Goal: Information Seeking & Learning: Find specific fact

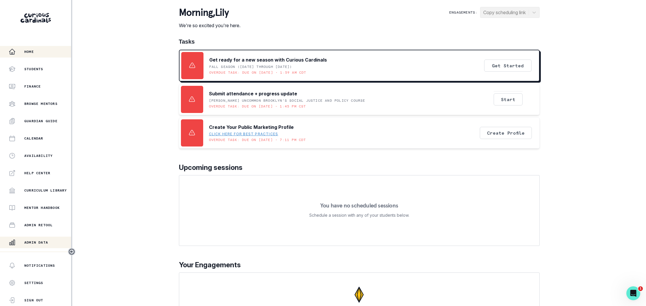
click at [33, 243] on p "Admin Data" at bounding box center [36, 242] width 24 height 5
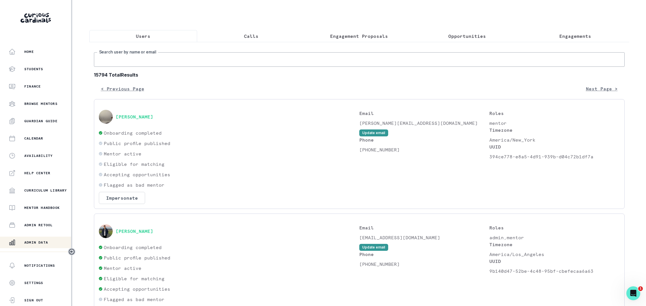
click at [206, 61] on input "Search user by name or email" at bounding box center [359, 59] width 530 height 14
type input "[PERSON_NAME]"
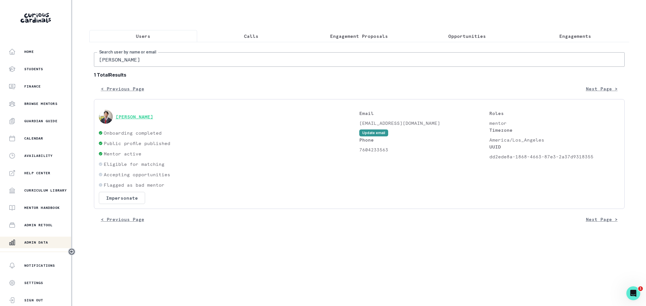
click at [141, 116] on button "[PERSON_NAME]" at bounding box center [135, 117] width 38 height 6
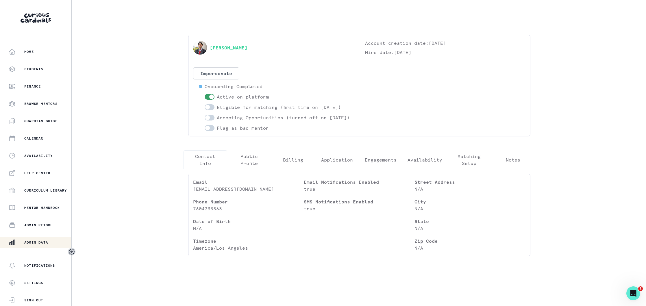
click at [469, 165] on p "Matching Setup" at bounding box center [469, 160] width 34 height 14
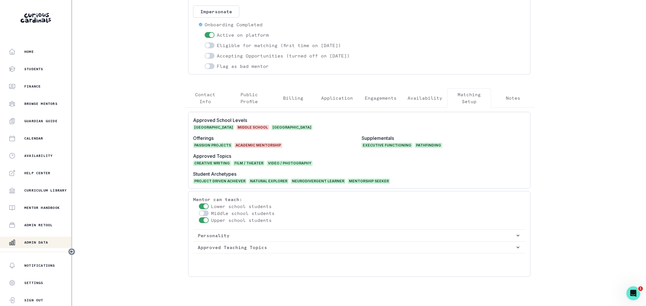
scroll to position [79, 0]
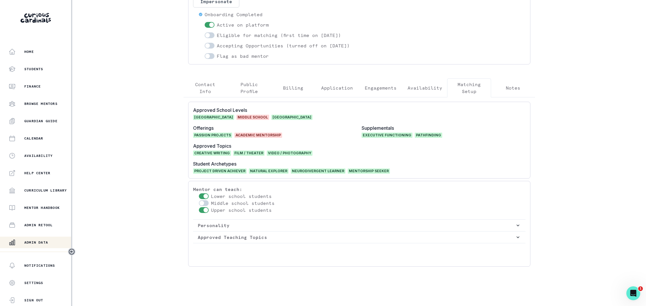
click at [45, 240] on p "Admin Data" at bounding box center [36, 242] width 24 height 5
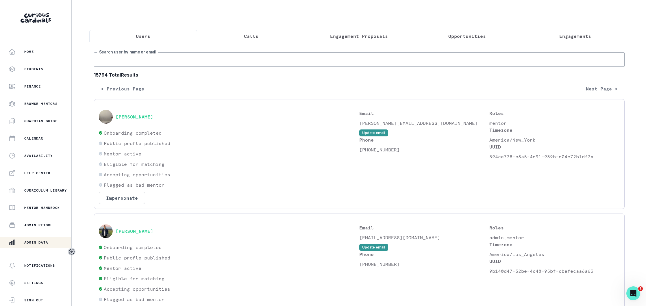
click at [176, 60] on input "Search user by name or email" at bounding box center [359, 59] width 530 height 14
type input "[PERSON_NAME] s"
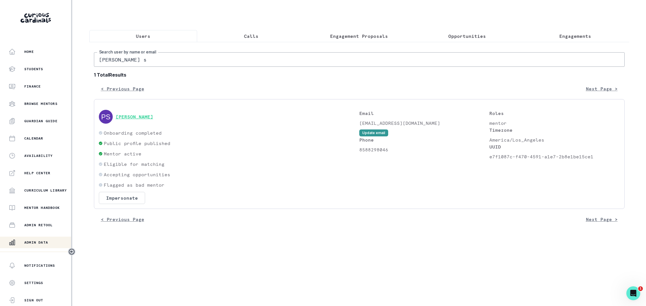
click at [144, 115] on button "[PERSON_NAME]" at bounding box center [135, 117] width 38 height 6
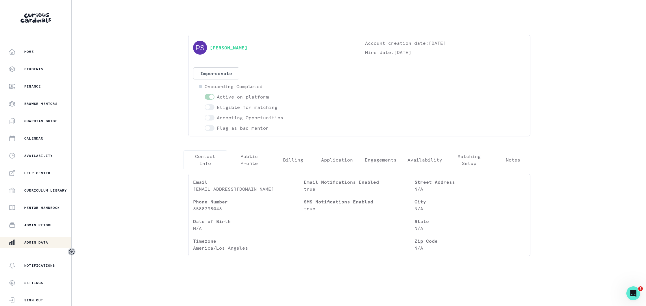
click at [247, 162] on p "Public Profile" at bounding box center [249, 160] width 34 height 14
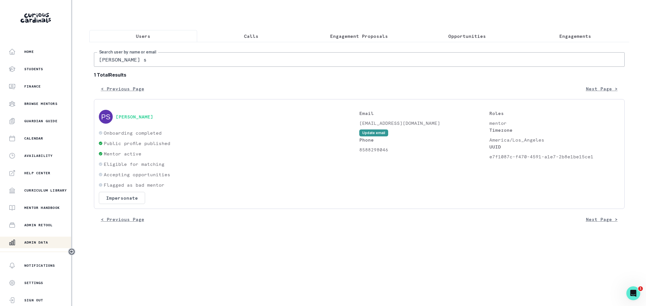
drag, startPoint x: 136, startPoint y: 64, endPoint x: 80, endPoint y: 61, distance: 55.8
click at [80, 61] on div "Home Students Finance Browse Mentors Guardian Guide Calendar Availability Help …" at bounding box center [323, 153] width 646 height 306
type input "[PERSON_NAME]"
click at [144, 117] on button "[PERSON_NAME]" at bounding box center [135, 117] width 38 height 6
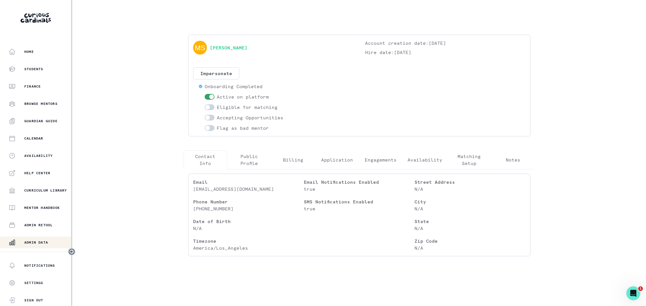
drag, startPoint x: 30, startPoint y: 243, endPoint x: 76, endPoint y: 211, distance: 55.0
click at [31, 242] on p "Admin Data" at bounding box center [36, 242] width 24 height 5
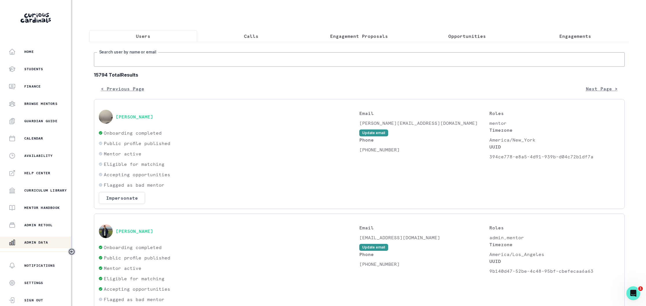
click at [215, 58] on input "Search user by name or email" at bounding box center [359, 59] width 530 height 14
type input "[PERSON_NAME] s"
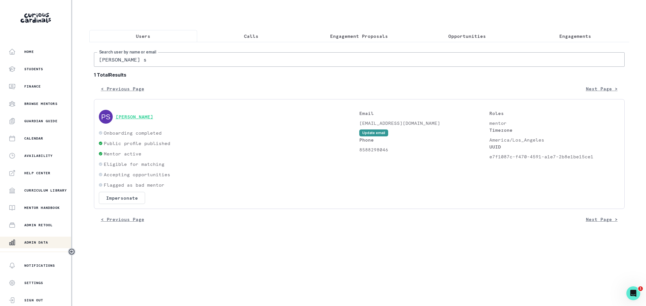
click at [148, 118] on button "[PERSON_NAME]" at bounding box center [135, 117] width 38 height 6
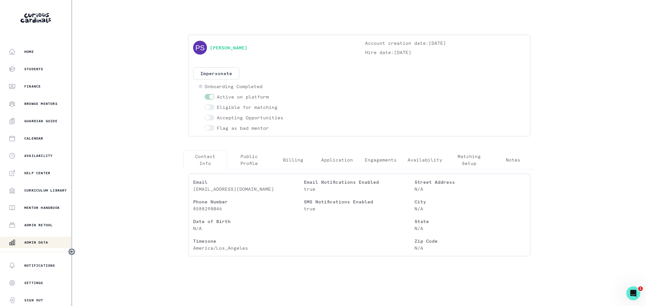
click at [245, 161] on p "Public Profile" at bounding box center [249, 160] width 34 height 14
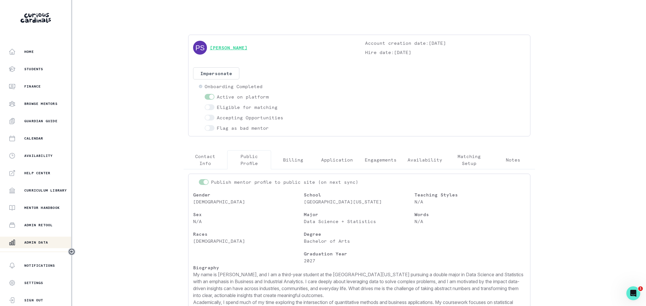
click at [244, 49] on link "[PERSON_NAME]" at bounding box center [229, 47] width 38 height 7
drag, startPoint x: 37, startPoint y: 240, endPoint x: 66, endPoint y: 232, distance: 30.0
click at [37, 240] on p "Admin Data" at bounding box center [36, 242] width 24 height 5
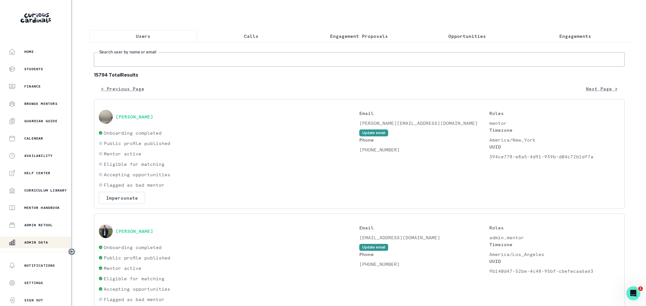
click at [189, 60] on input "Search user by name or email" at bounding box center [359, 59] width 530 height 14
type input "[PERSON_NAME]"
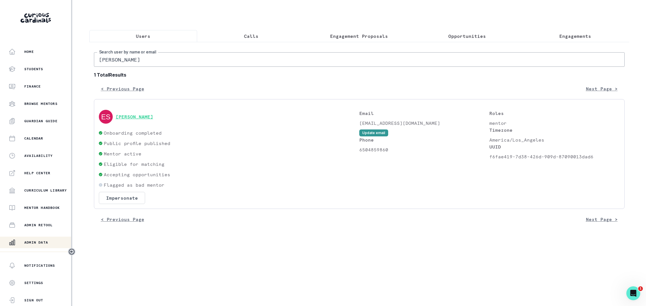
click at [136, 115] on button "[PERSON_NAME]" at bounding box center [135, 117] width 38 height 6
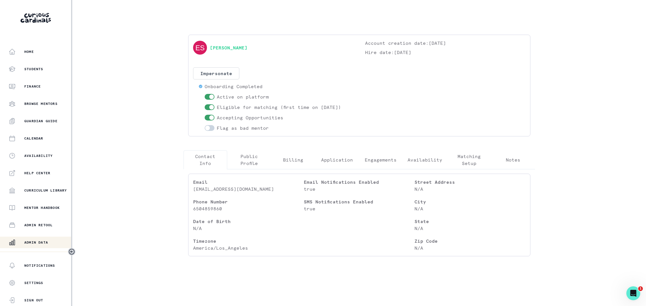
click at [250, 159] on p "Public Profile" at bounding box center [249, 160] width 34 height 14
click at [203, 156] on p "Contact Info" at bounding box center [205, 160] width 34 height 14
click at [471, 163] on p "Matching Setup" at bounding box center [469, 160] width 34 height 14
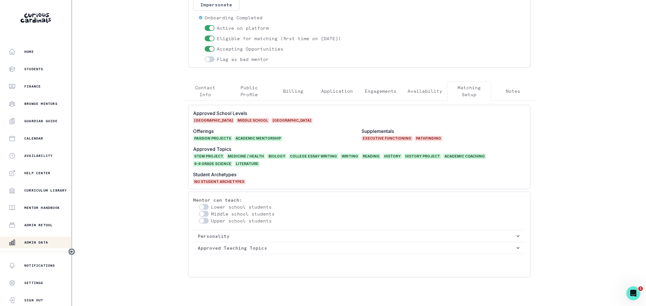
scroll to position [79, 0]
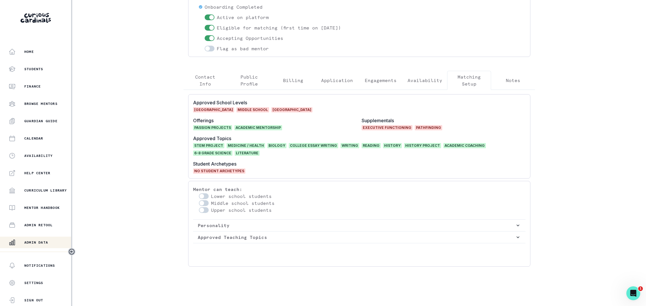
drag, startPoint x: 38, startPoint y: 243, endPoint x: 84, endPoint y: 208, distance: 58.4
click at [38, 242] on p "Admin Data" at bounding box center [36, 242] width 24 height 5
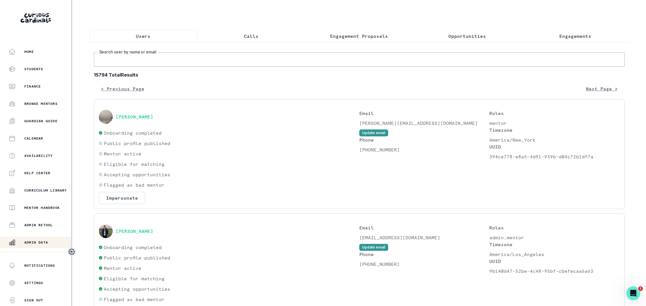
click at [188, 63] on input "Search user by name or email" at bounding box center [359, 59] width 530 height 14
type input "arabella m"
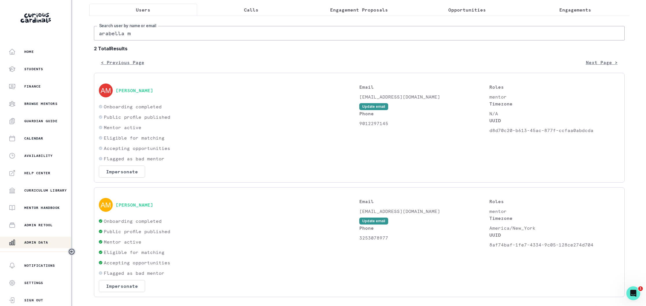
scroll to position [45, 0]
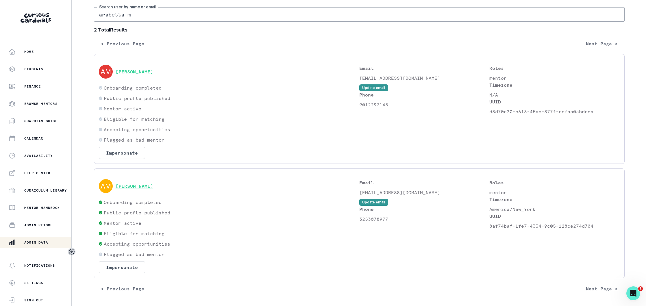
click at [132, 186] on button "[PERSON_NAME]" at bounding box center [135, 186] width 38 height 6
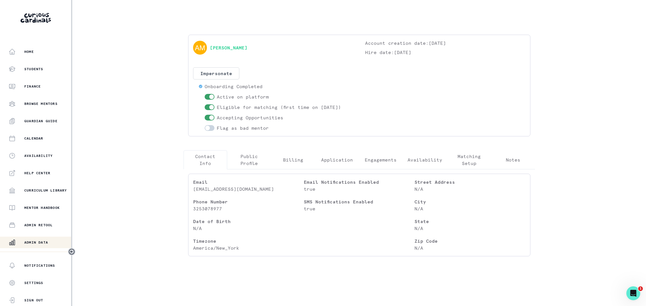
click at [380, 161] on p "Engagements" at bounding box center [381, 159] width 32 height 7
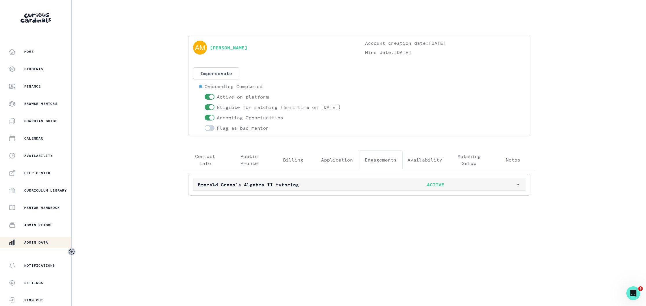
click at [359, 183] on p "ACTIVE" at bounding box center [435, 184] width 159 height 7
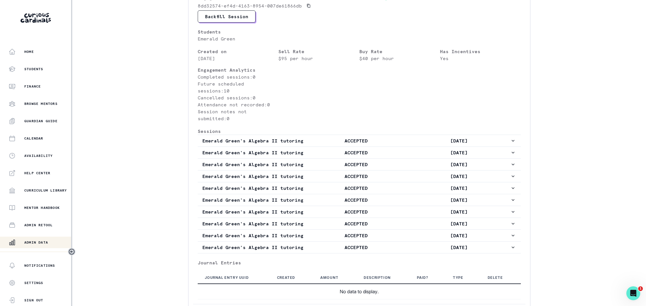
scroll to position [245, 0]
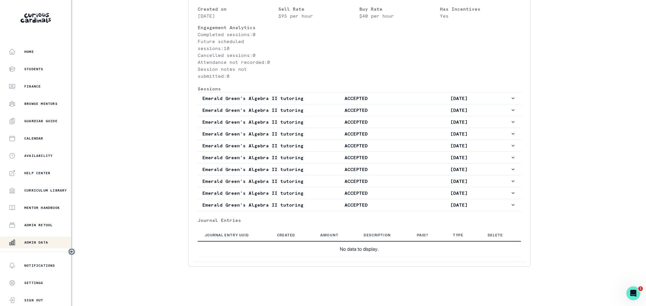
click at [42, 239] on div "Admin Data" at bounding box center [40, 242] width 62 height 7
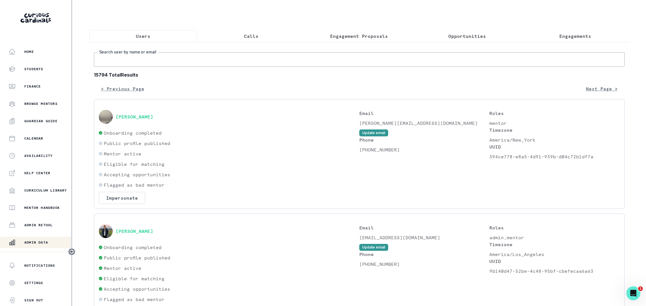
click at [178, 59] on input "Search user by name or email" at bounding box center [359, 59] width 530 height 14
paste input "[EMAIL_ADDRESS][PERSON_NAME][DOMAIN_NAME]"
type input "[EMAIL_ADDRESS][PERSON_NAME][DOMAIN_NAME]"
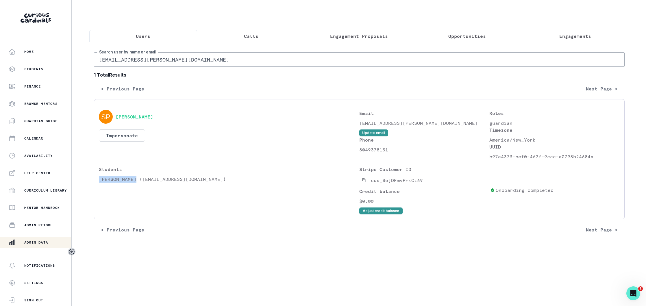
drag, startPoint x: 133, startPoint y: 179, endPoint x: 99, endPoint y: 180, distance: 34.1
click at [99, 180] on p "[PERSON_NAME] ([EMAIL_ADDRESS][DOMAIN_NAME])" at bounding box center [229, 179] width 260 height 7
copy p "[PERSON_NAME]"
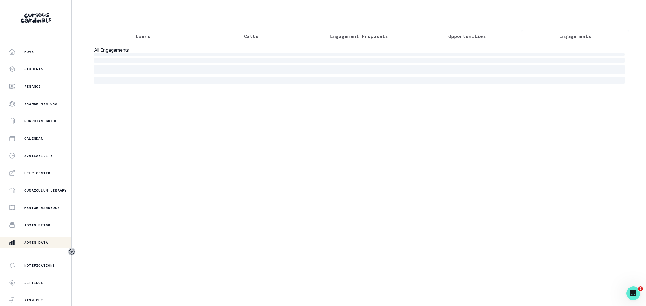
click at [564, 34] on p "Engagements" at bounding box center [575, 36] width 32 height 7
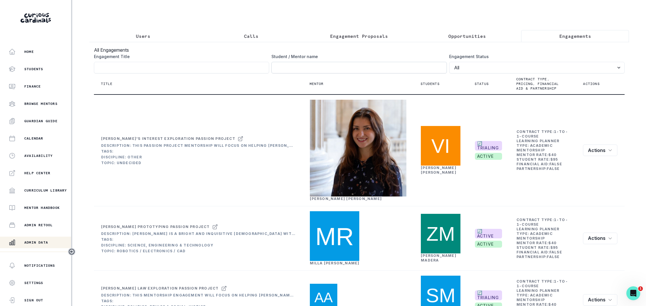
click at [323, 71] on input "Engagement Title" at bounding box center [358, 68] width 175 height 12
paste input "[PERSON_NAME]"
click button "submit" at bounding box center [0, 0] width 0 height 0
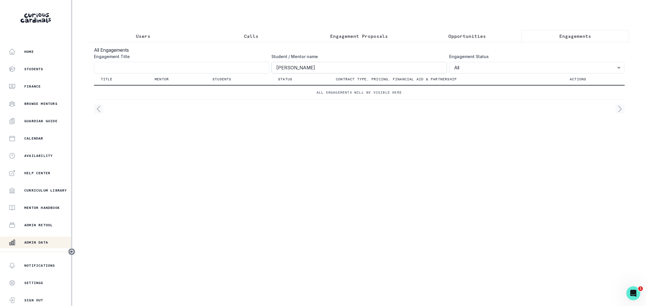
click at [276, 66] on input "[PERSON_NAME]" at bounding box center [358, 68] width 175 height 12
click at [310, 70] on input "[PERSON_NAME]" at bounding box center [358, 68] width 175 height 12
type input "[PERSON_NAME]"
click button "submit" at bounding box center [0, 0] width 0 height 0
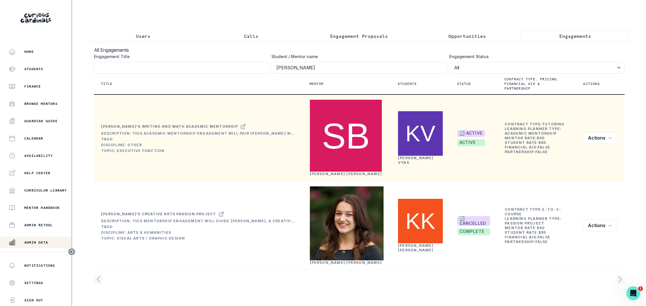
click at [329, 172] on link "[PERSON_NAME]" at bounding box center [346, 174] width 72 height 4
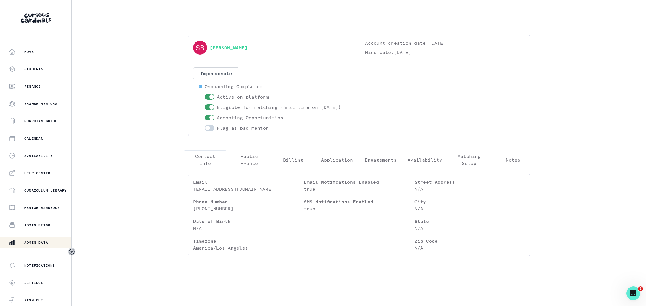
click at [388, 162] on p "Engagements" at bounding box center [381, 159] width 32 height 7
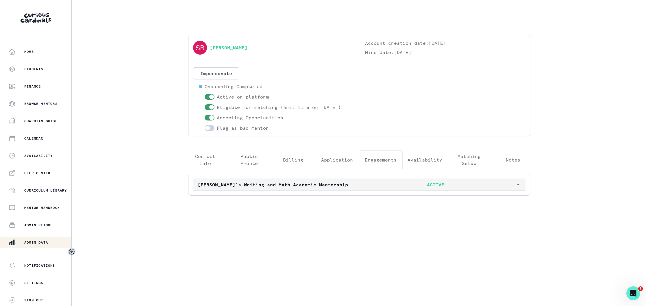
click at [369, 183] on p "ACTIVE" at bounding box center [435, 184] width 159 height 7
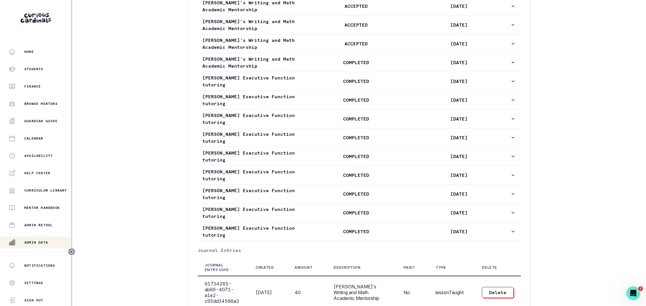
scroll to position [325, 0]
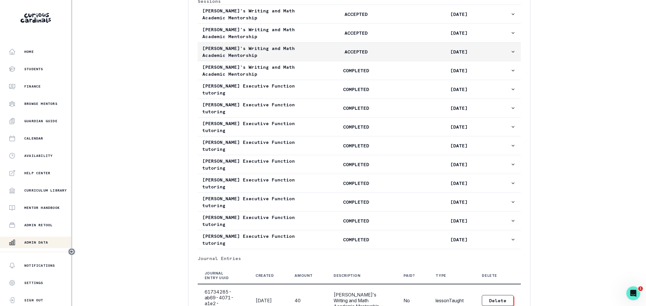
click at [305, 55] on p "ACCEPTED" at bounding box center [356, 51] width 103 height 7
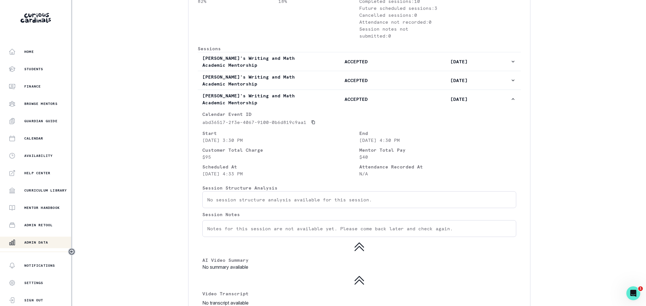
scroll to position [278, 0]
drag, startPoint x: 51, startPoint y: 239, endPoint x: 176, endPoint y: 145, distance: 156.6
click at [51, 239] on div "Admin Data" at bounding box center [40, 242] width 62 height 7
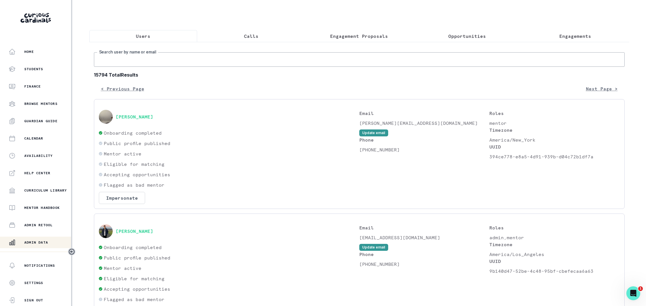
click at [195, 59] on input "Search user by name or email" at bounding box center [359, 59] width 530 height 14
type input "[PERSON_NAME]"
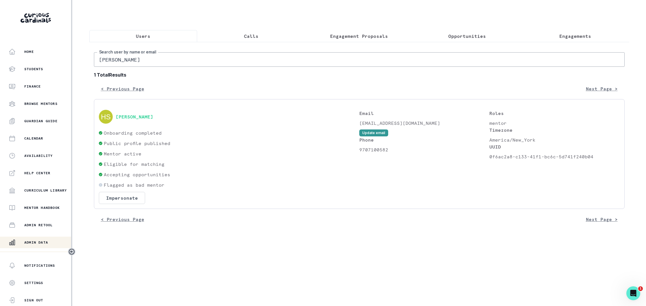
drag, startPoint x: 138, startPoint y: 57, endPoint x: 95, endPoint y: 58, distance: 43.1
click at [95, 58] on input "[PERSON_NAME]" at bounding box center [359, 59] width 530 height 14
paste input "[EMAIL_ADDRESS][DOMAIN_NAME]"
type input "[EMAIL_ADDRESS][DOMAIN_NAME]"
click at [128, 118] on button "[PERSON_NAME]" at bounding box center [135, 117] width 38 height 6
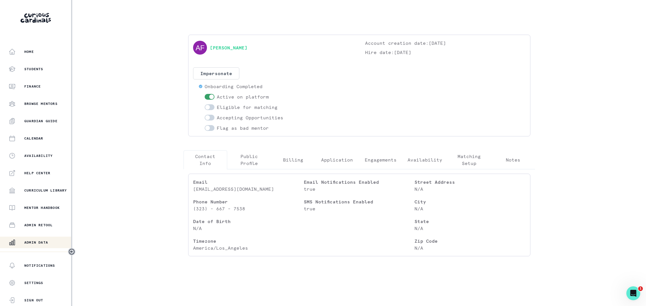
click at [252, 158] on p "Public Profile" at bounding box center [249, 160] width 34 height 14
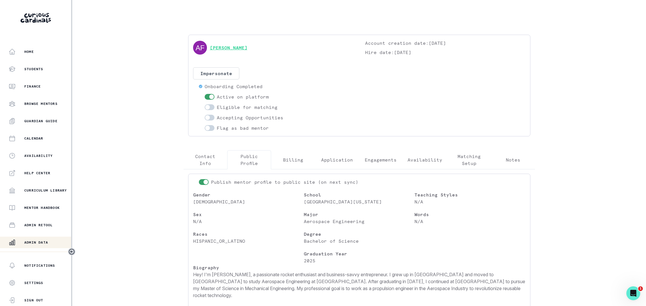
click at [238, 46] on link "[PERSON_NAME]" at bounding box center [229, 47] width 38 height 7
drag, startPoint x: 268, startPoint y: 50, endPoint x: 209, endPoint y: 50, distance: 58.6
click at [209, 50] on div "[PERSON_NAME]" at bounding box center [273, 48] width 160 height 16
copy link "[PERSON_NAME]"
click at [368, 103] on div "[PERSON_NAME] Account creation date: [DATE] Hire date: [DATE] Impersonate Confi…" at bounding box center [359, 86] width 332 height 92
